Goal: Information Seeking & Learning: Find contact information

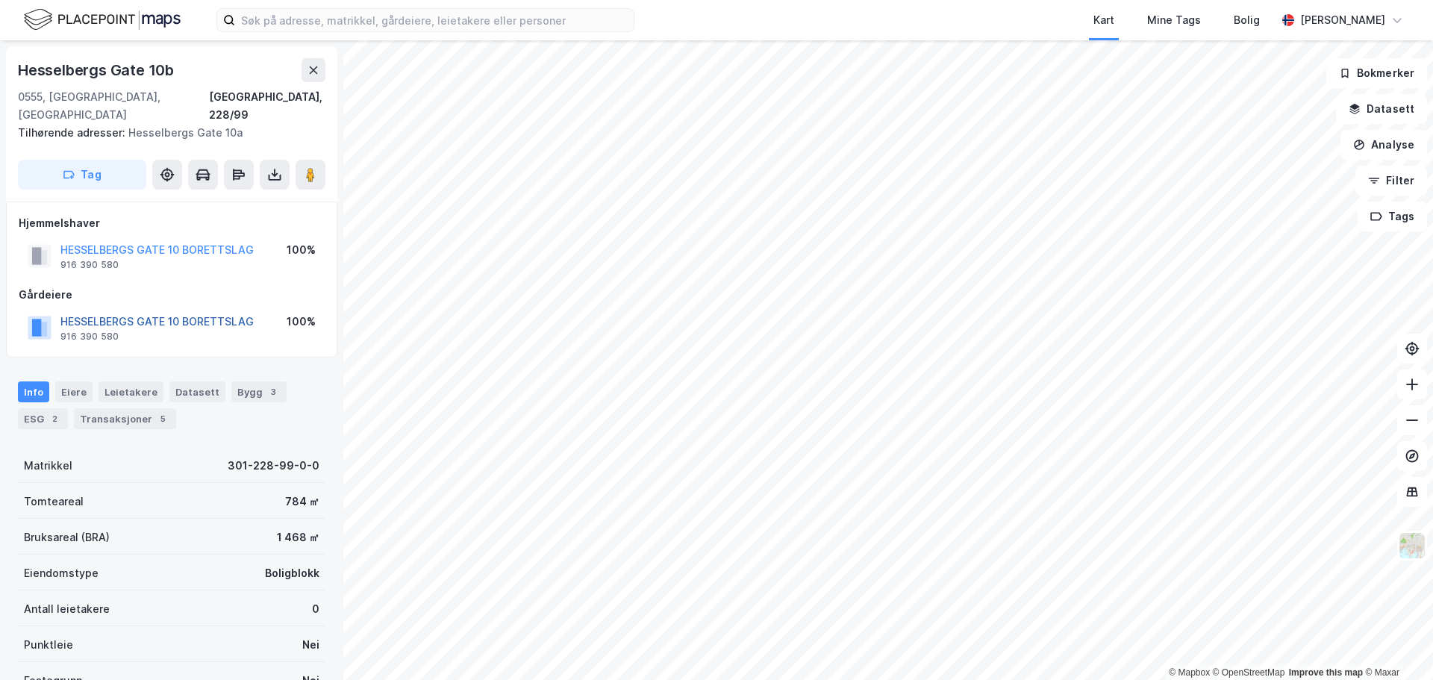
click at [0, 0] on button "HESSELBERGS GATE 10 BORETTSLAG" at bounding box center [0, 0] width 0 height 0
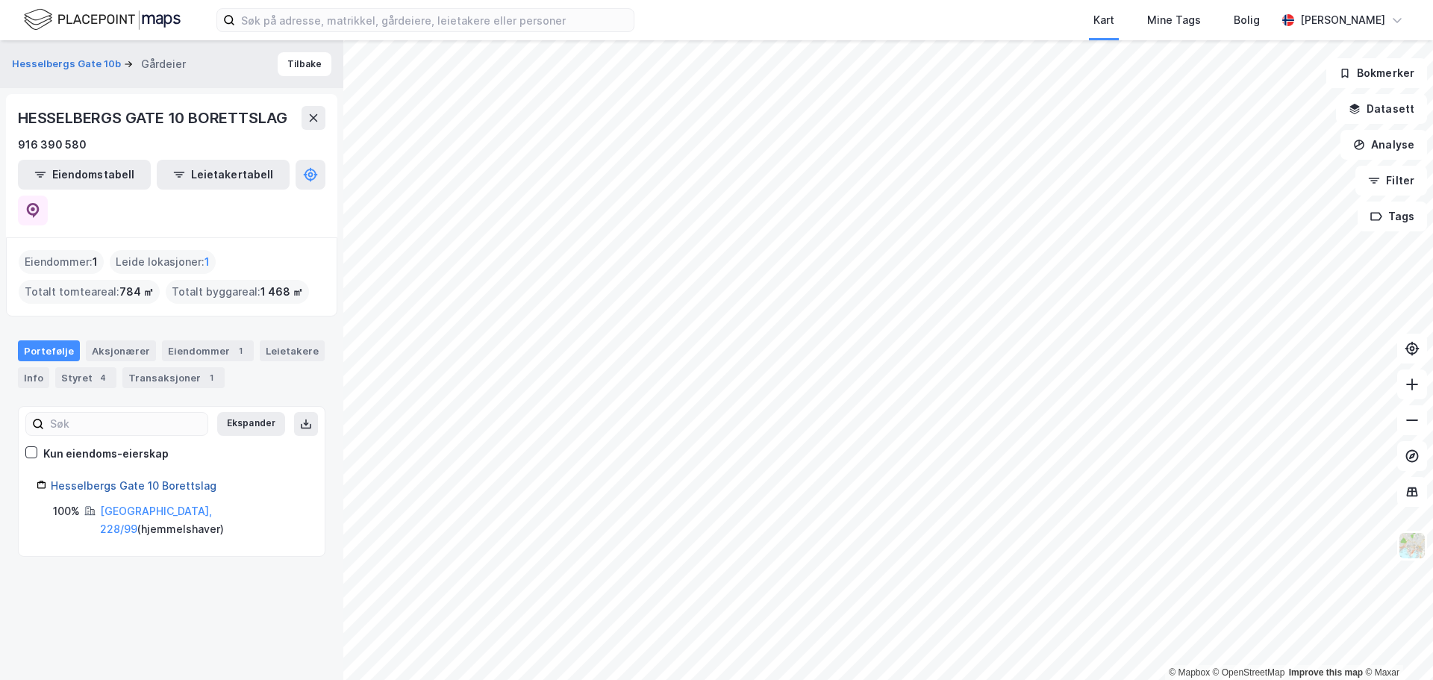
click at [187, 479] on link "Hesselbergs Gate 10 Borettslag" at bounding box center [134, 485] width 166 height 13
click at [87, 479] on link "Hesselbergs Gate 10 Borettslag" at bounding box center [134, 485] width 166 height 13
click at [96, 370] on div "4" at bounding box center [103, 377] width 15 height 15
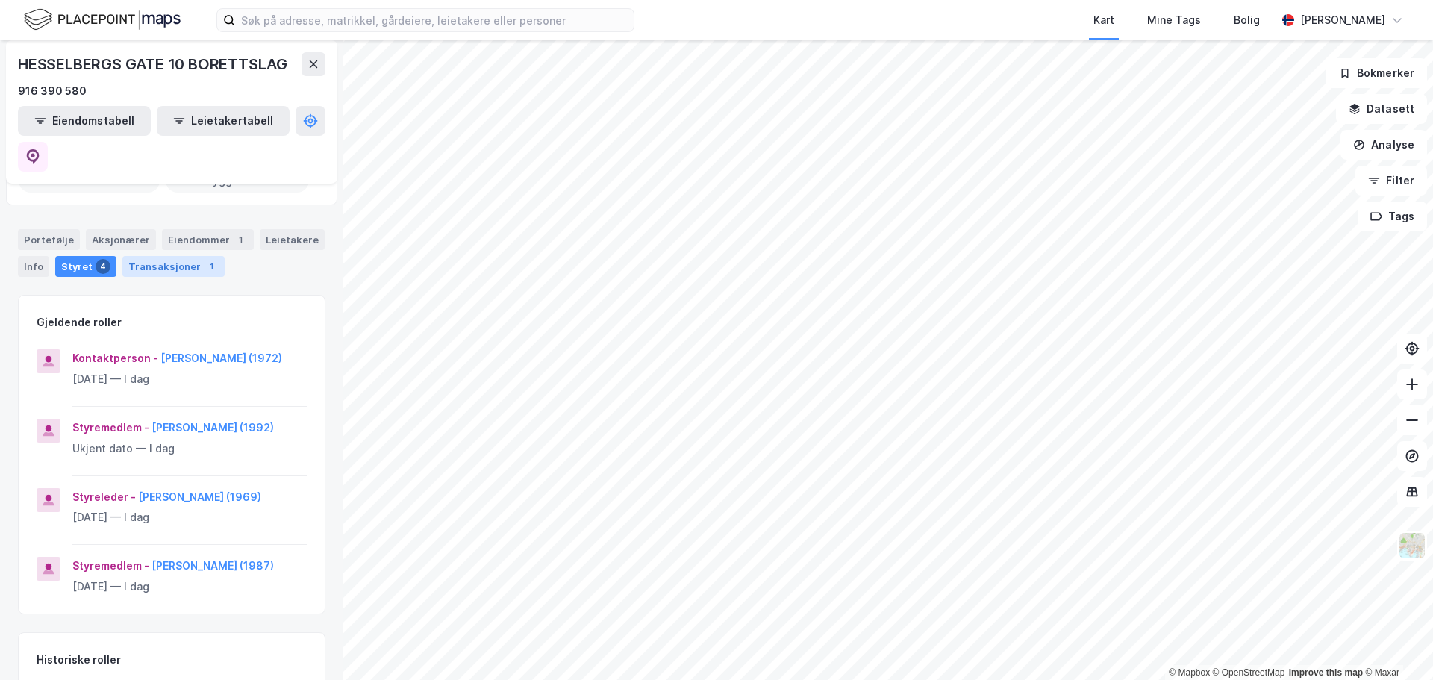
scroll to position [149, 0]
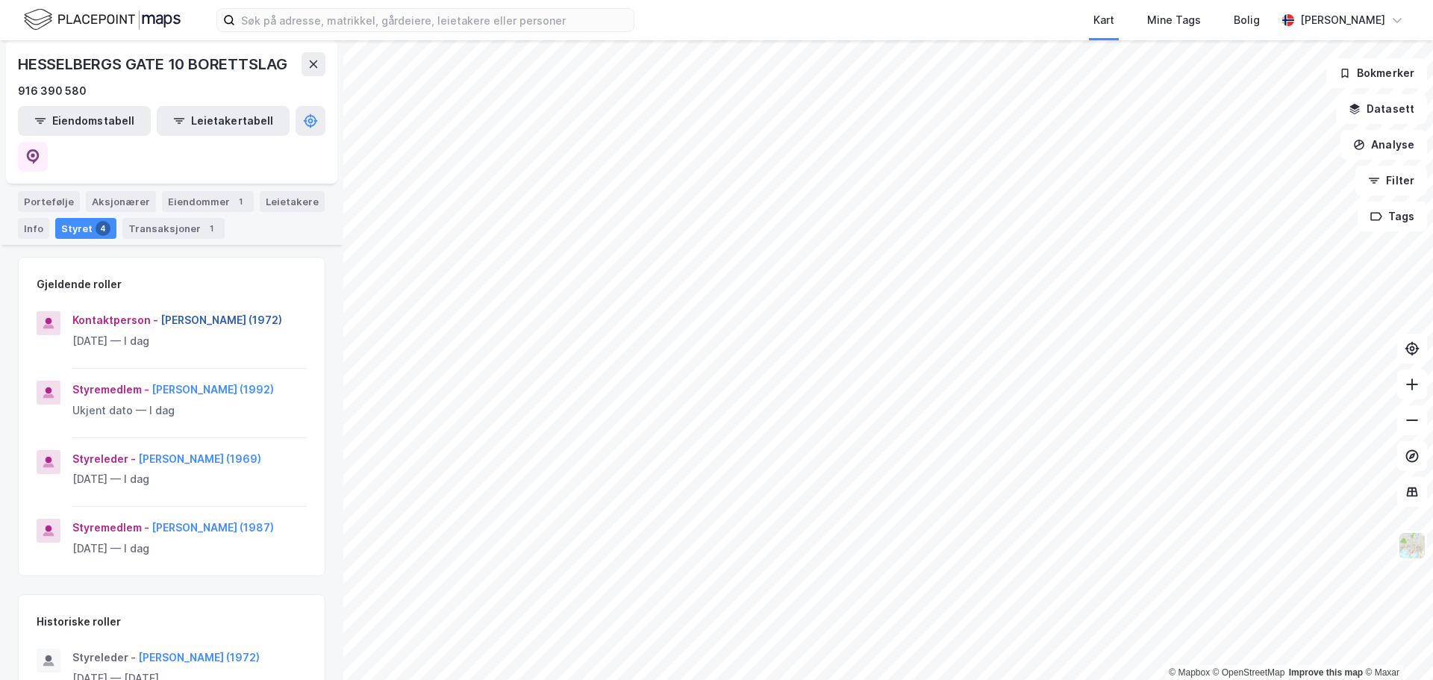
click at [0, 0] on button "[PERSON_NAME] (1972)" at bounding box center [0, 0] width 0 height 0
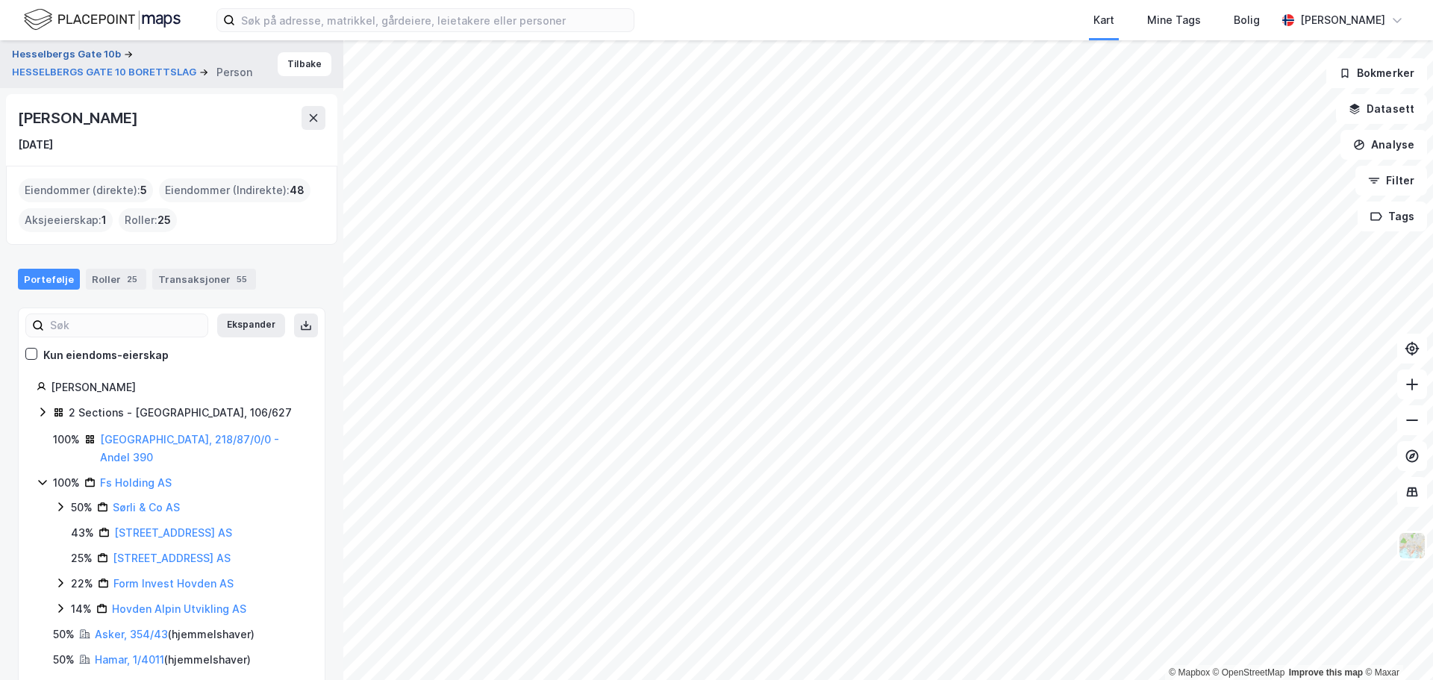
click at [95, 57] on button "Hesselbergs Gate 10b" at bounding box center [68, 54] width 112 height 15
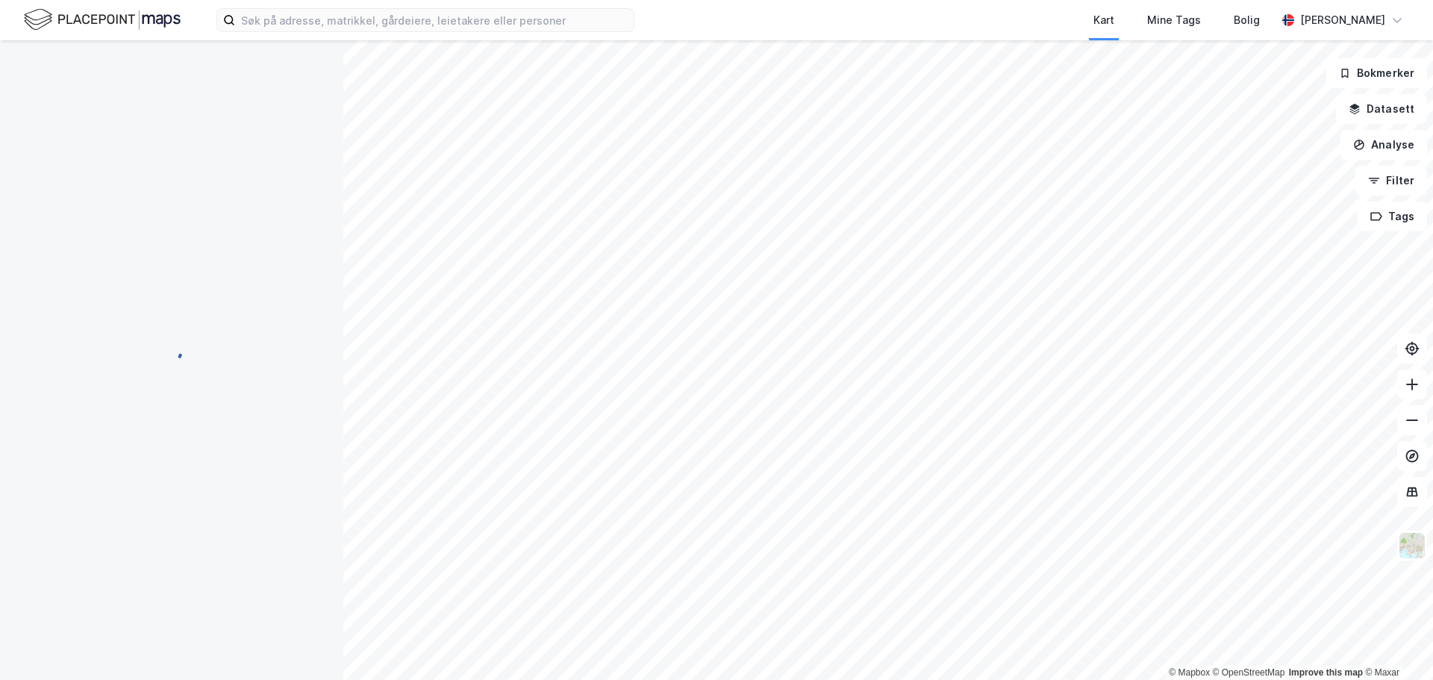
scroll to position [1, 0]
